Goal: Information Seeking & Learning: Learn about a topic

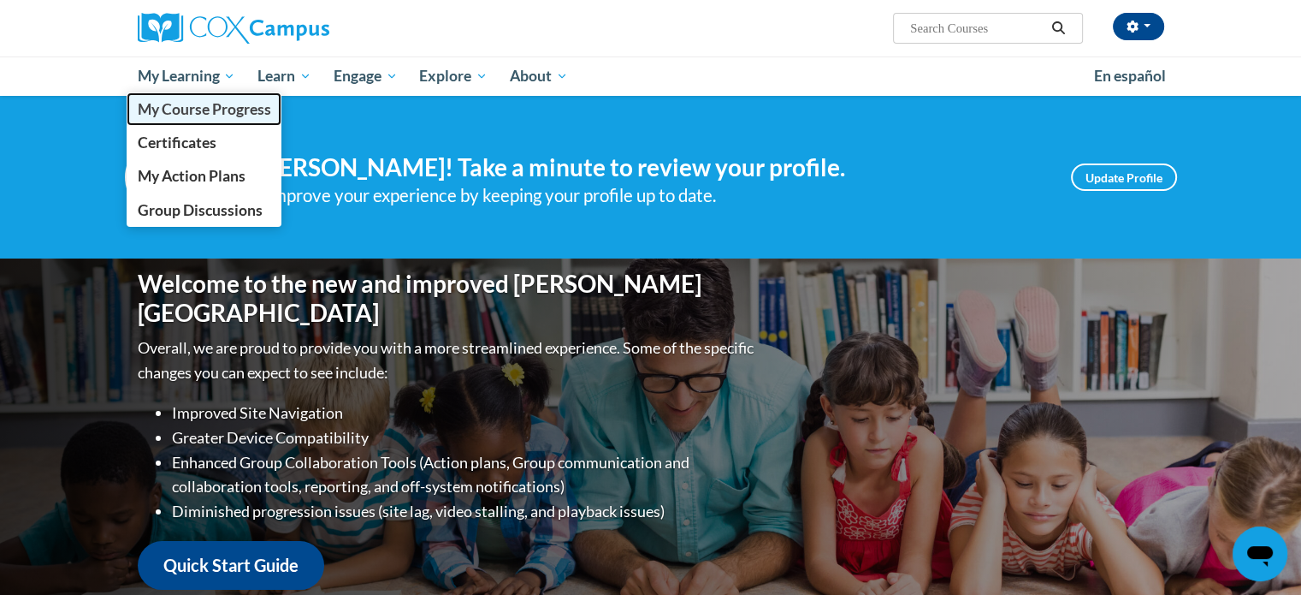
click at [216, 123] on link "My Course Progress" at bounding box center [205, 108] width 156 height 33
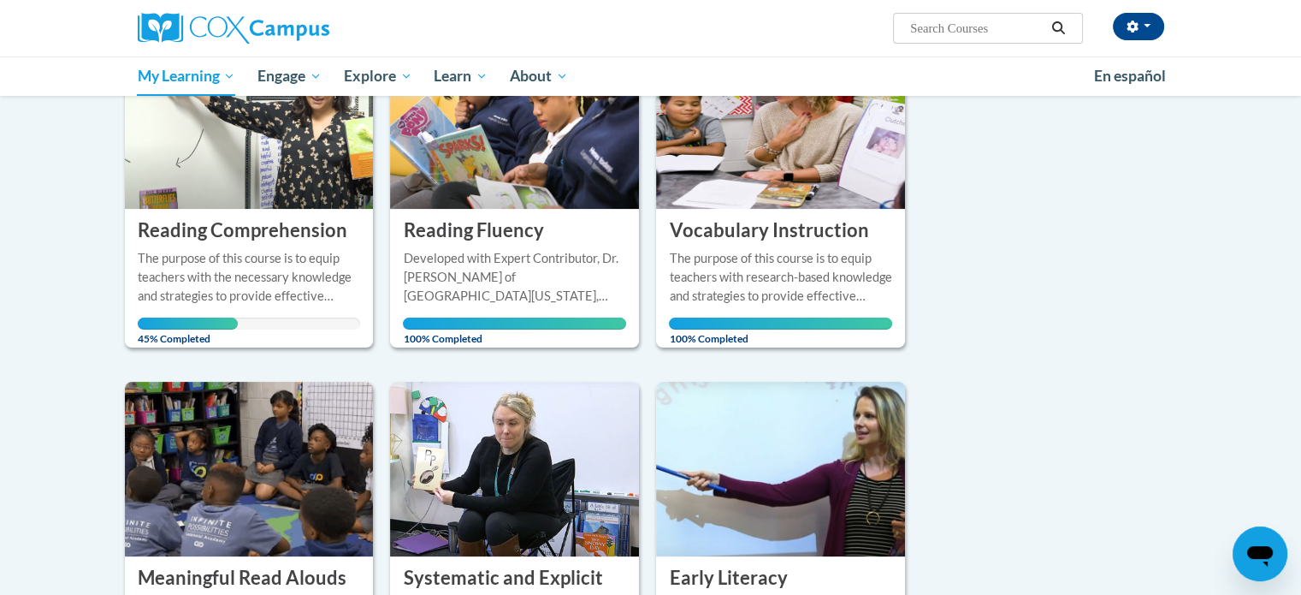
scroll to position [308, 0]
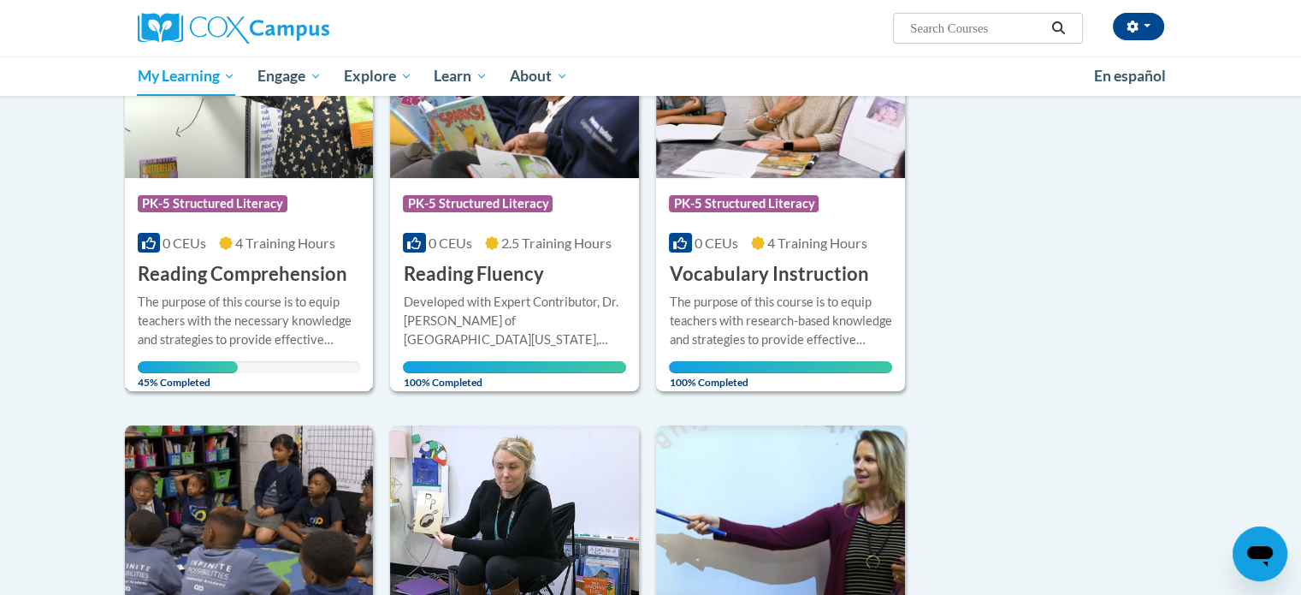
click at [273, 232] on div "Course Category: PK-5 Structured Literacy 0 CEUs 4 Training Hours COURSE Readin…" at bounding box center [249, 233] width 249 height 110
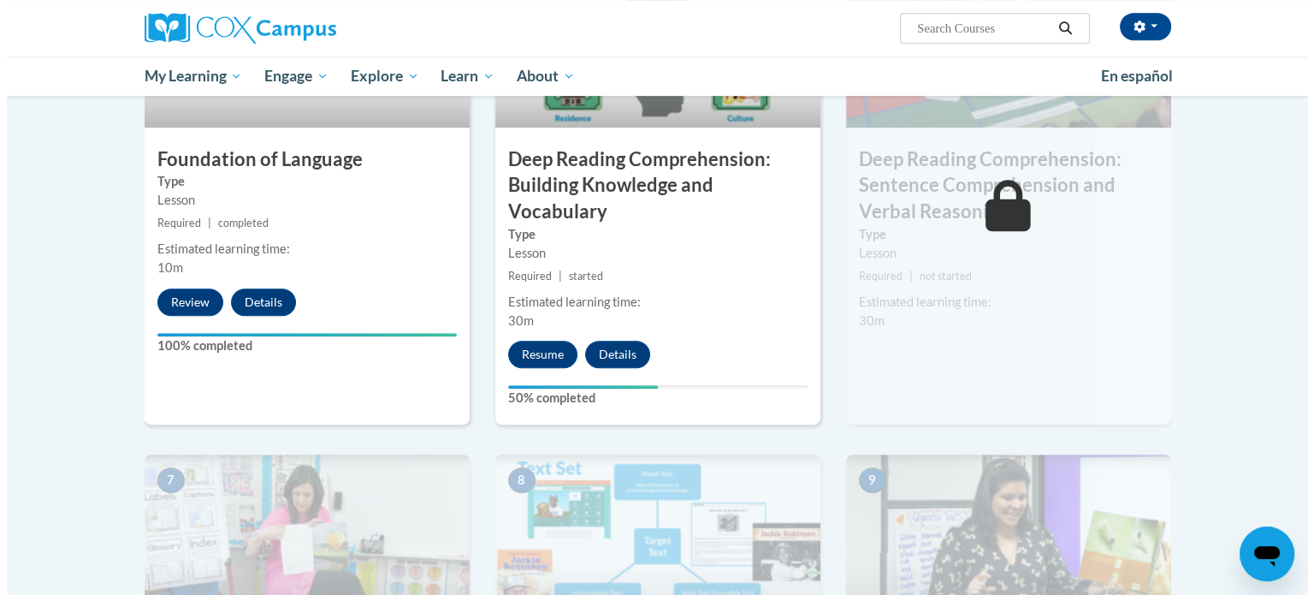
scroll to position [938, 0]
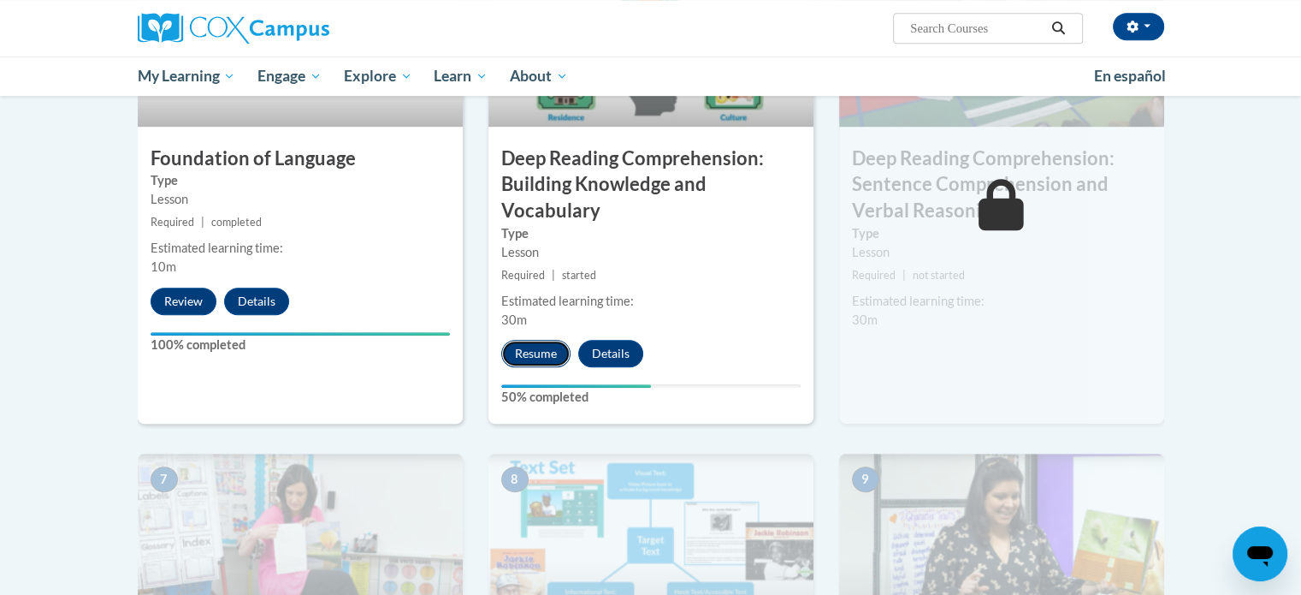
click at [545, 364] on button "Resume" at bounding box center [535, 353] width 69 height 27
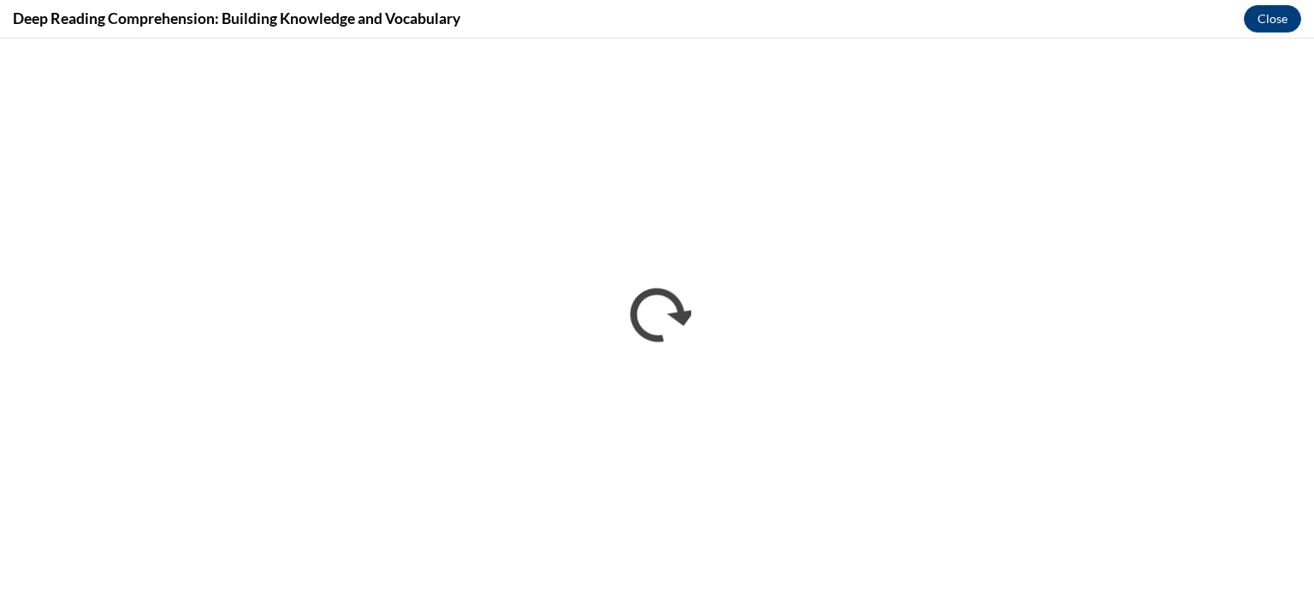
scroll to position [0, 0]
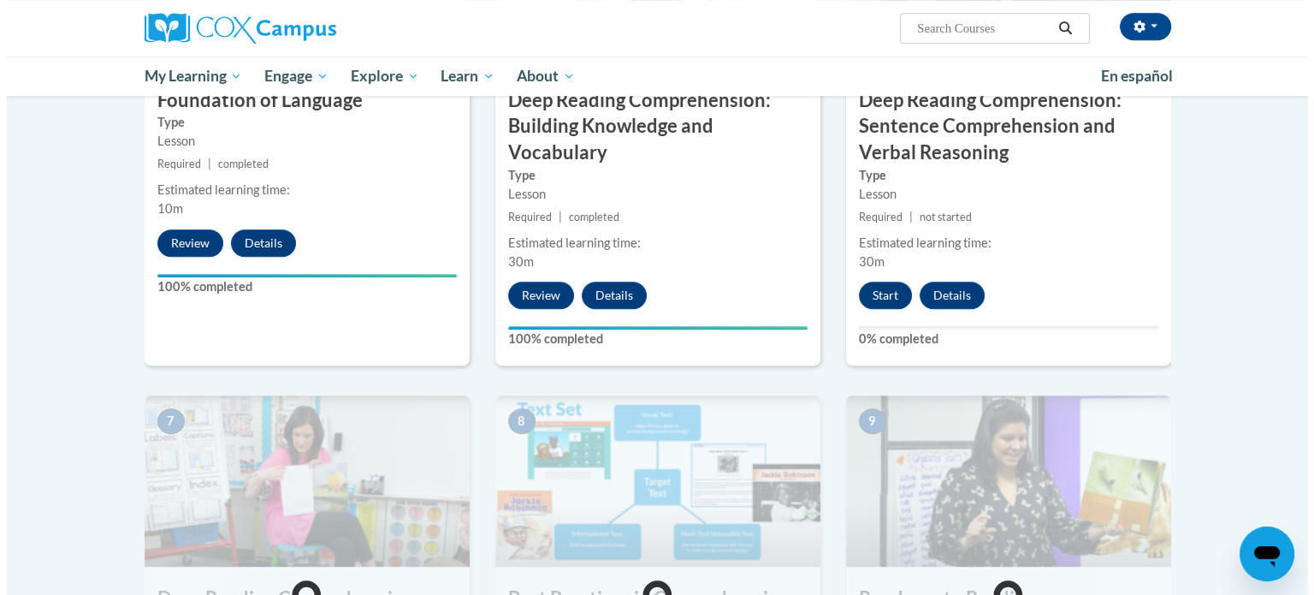
scroll to position [996, 0]
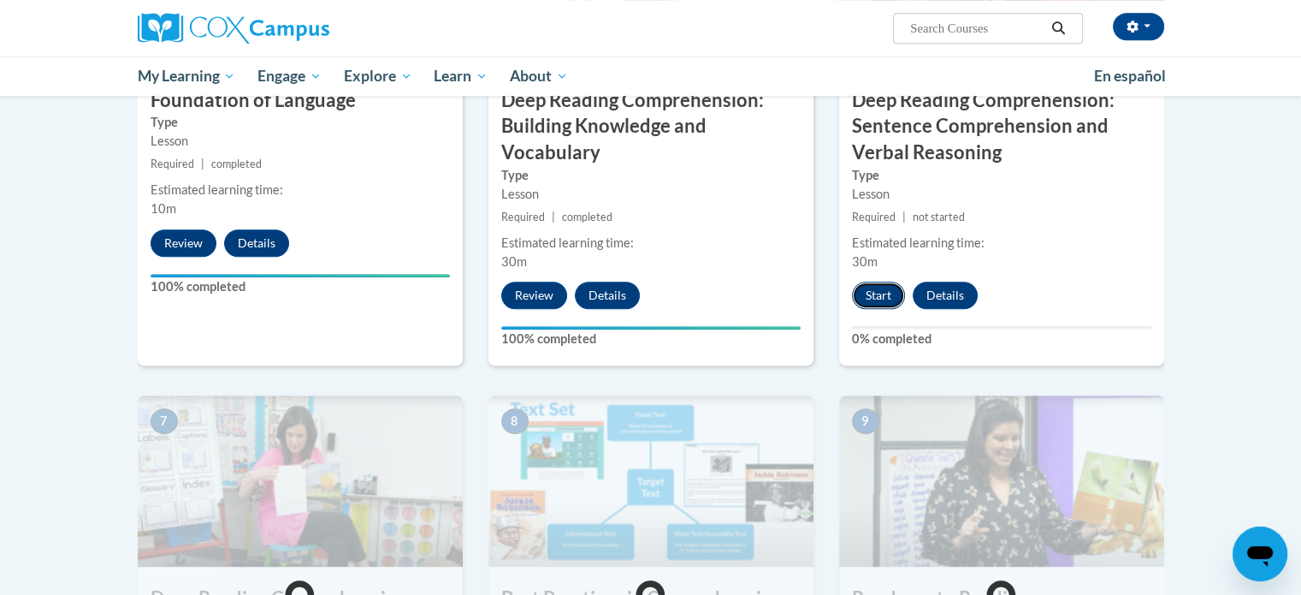
click at [885, 292] on button "Start" at bounding box center [878, 294] width 53 height 27
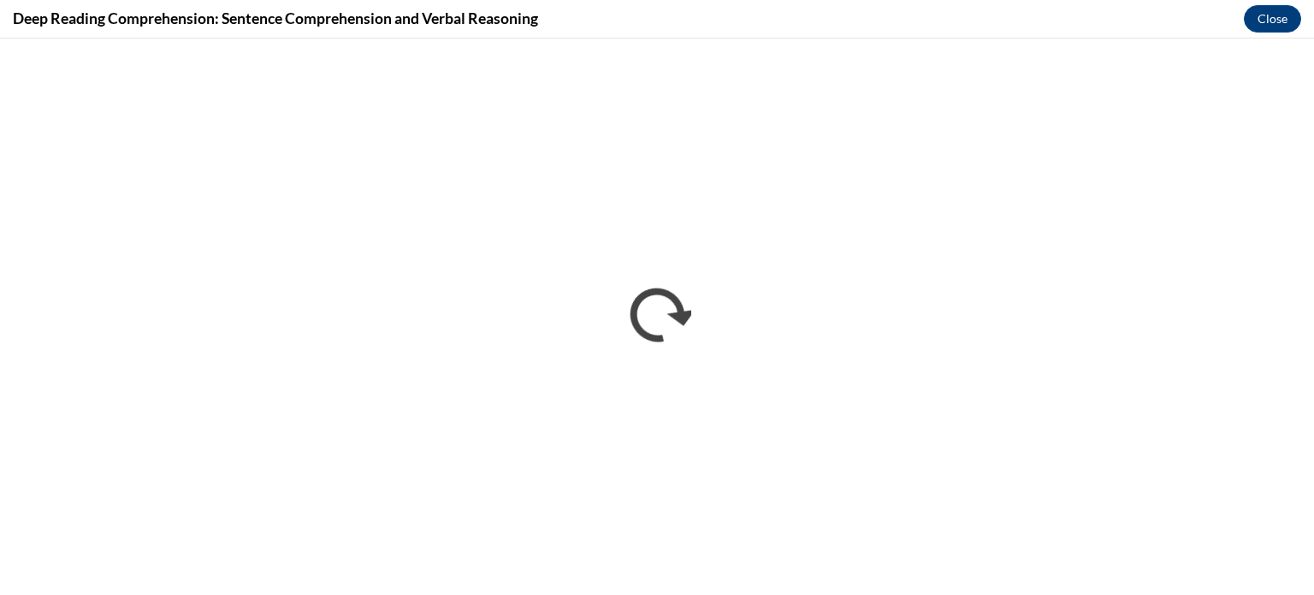
scroll to position [0, 0]
